Goal: Find specific page/section

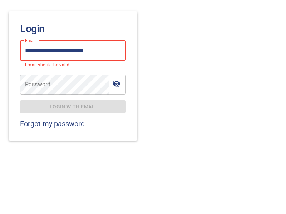
type input "**********"
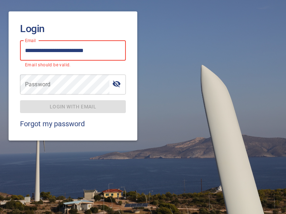
click at [73, 103] on span "Login with email" at bounding box center [73, 107] width 94 height 9
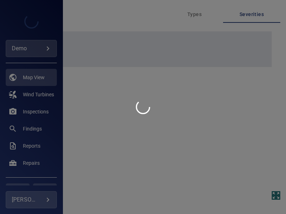
type input "****"
